Goal: Information Seeking & Learning: Understand process/instructions

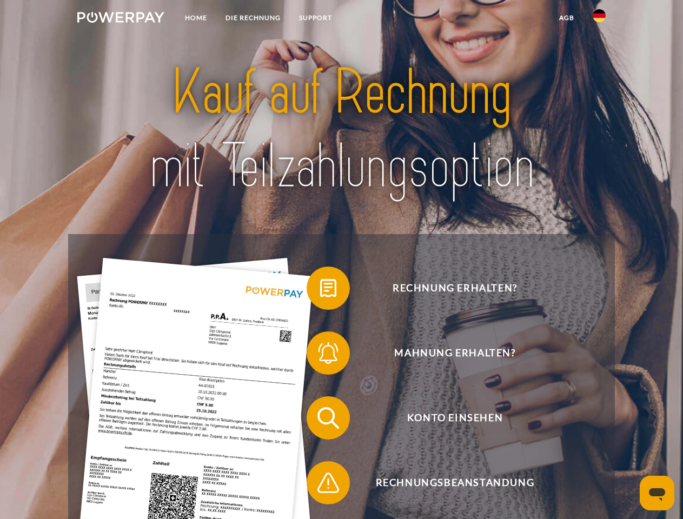
click at [121, 19] on img at bounding box center [120, 17] width 87 height 11
click at [599, 19] on img at bounding box center [599, 15] width 13 height 13
click at [566, 18] on link "agb" at bounding box center [567, 17] width 34 height 19
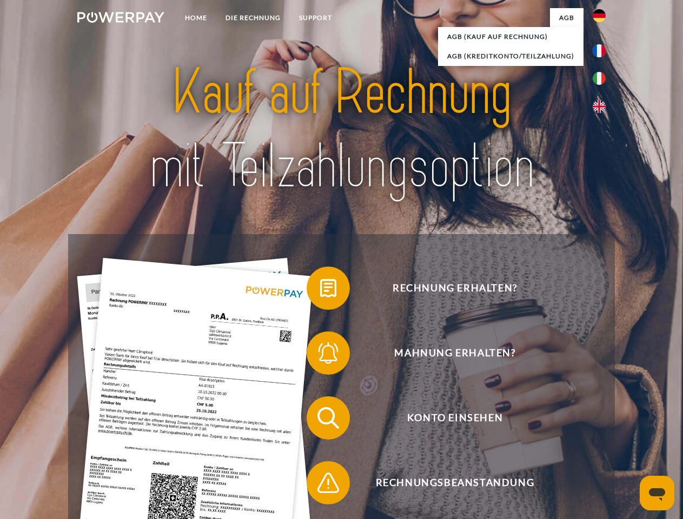
click at [320, 290] on span at bounding box center [312, 288] width 54 height 54
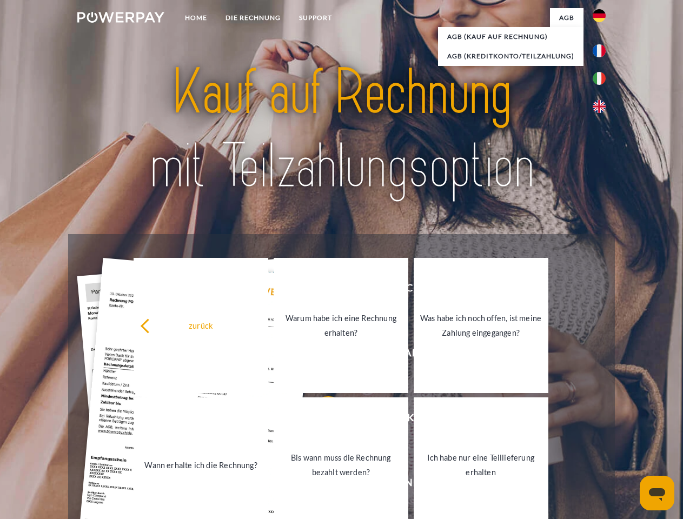
click at [320, 355] on div "Rechnung erhalten? Mahnung erhalten? Konto einsehen" at bounding box center [341, 450] width 546 height 433
click at [320, 420] on link "Bis wann muss die Rechnung bezahlt werden?" at bounding box center [341, 465] width 135 height 135
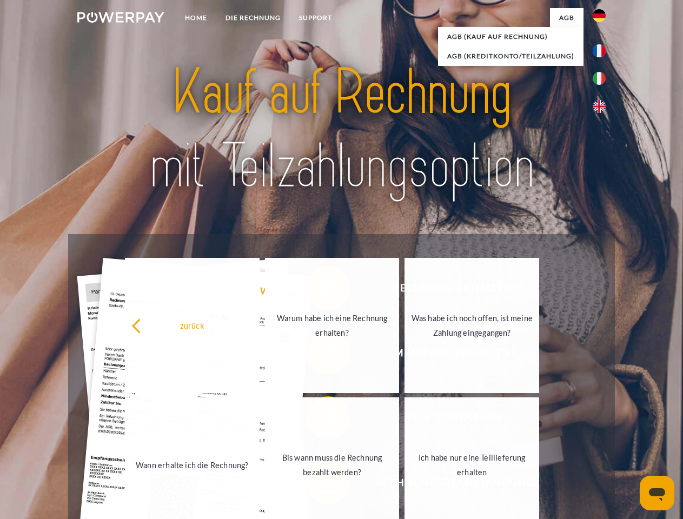
click at [405, 485] on link "Ich habe nur eine Teillieferung erhalten" at bounding box center [472, 465] width 135 height 135
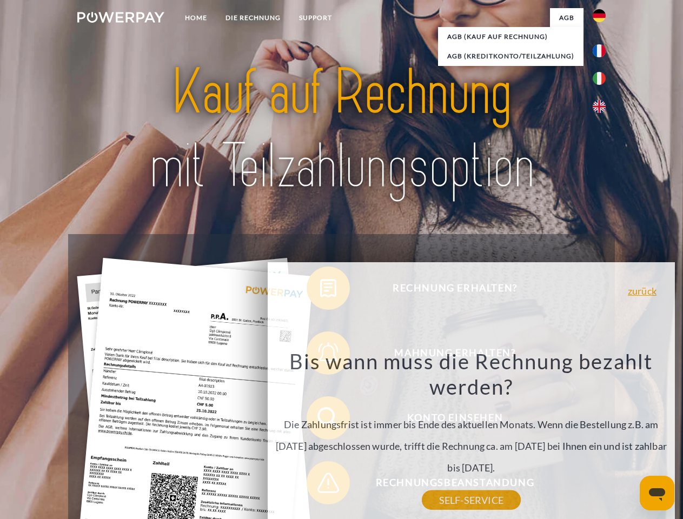
click at [657, 493] on icon "Messaging-Fenster öffnen" at bounding box center [657, 494] width 16 height 13
